Goal: Navigation & Orientation: Find specific page/section

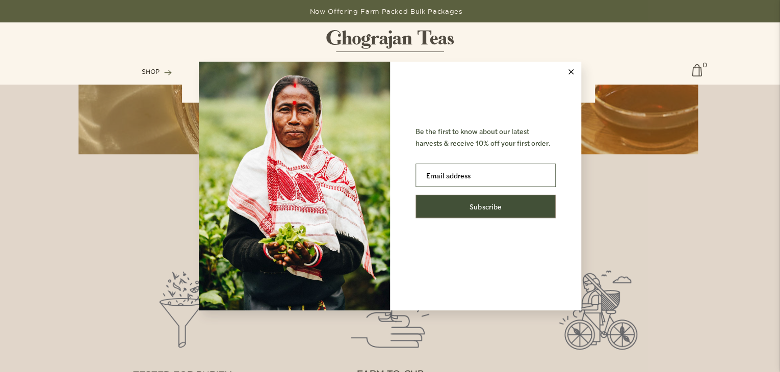
click at [568, 75] on button at bounding box center [570, 72] width 20 height 20
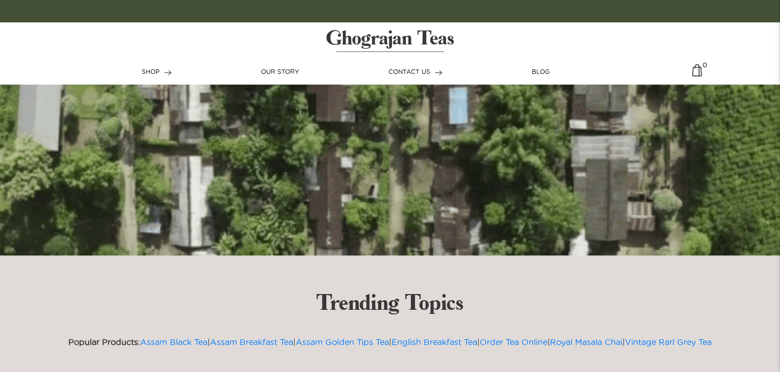
scroll to position [2493, 0]
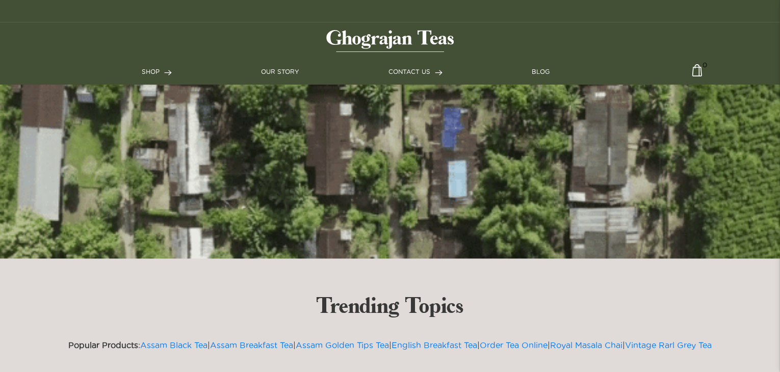
click at [277, 77] on ul "SHOP Teas Shop All Assam Breakfast [GEOGRAPHIC_DATA] Golden Tips English Breakf…" at bounding box center [390, 72] width 497 height 24
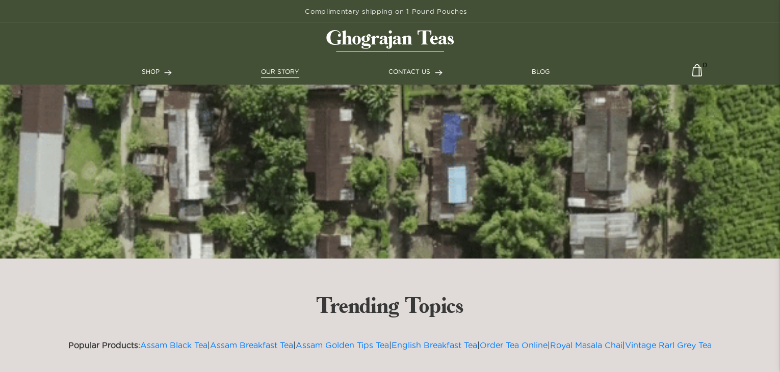
click at [277, 71] on link "OUR STORY" at bounding box center [280, 71] width 38 height 9
